Goal: Task Accomplishment & Management: Manage account settings

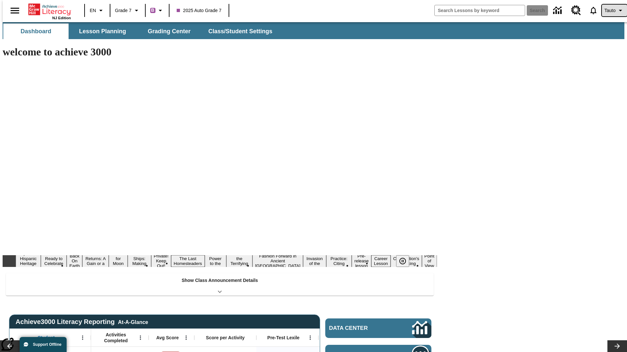
click at [611, 10] on span "Tauto" at bounding box center [609, 10] width 11 height 7
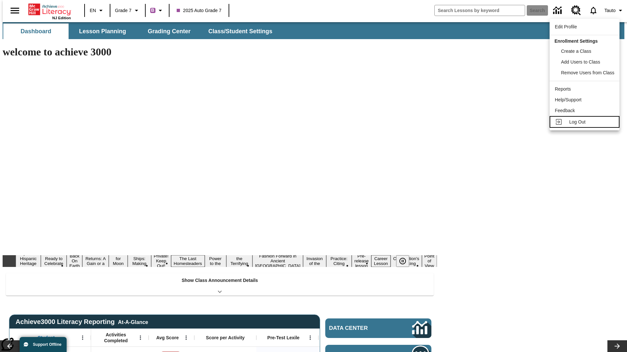
click at [585, 122] on span "Log Out" at bounding box center [577, 121] width 16 height 5
